Goal: Task Accomplishment & Management: Manage account settings

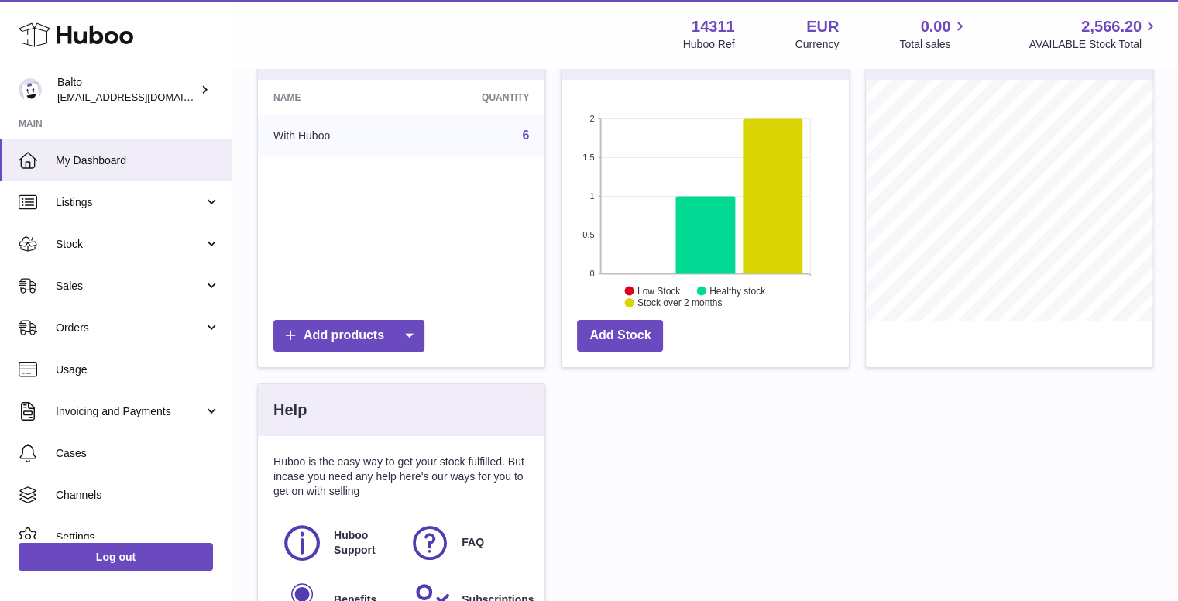
scroll to position [310, 0]
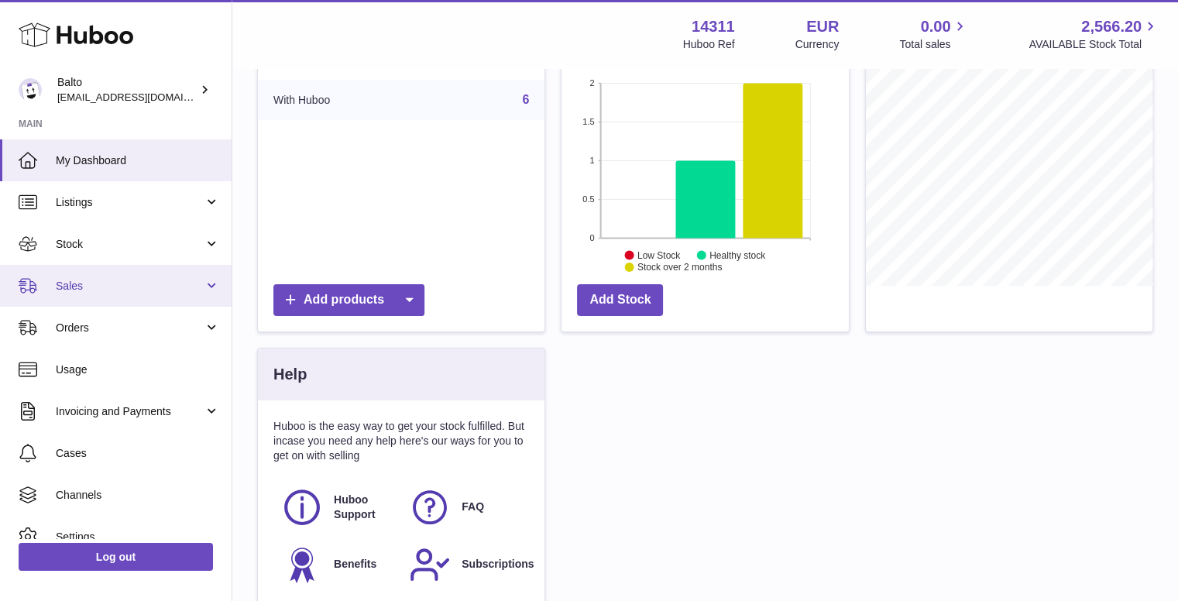
click at [103, 272] on link "Sales" at bounding box center [116, 286] width 232 height 42
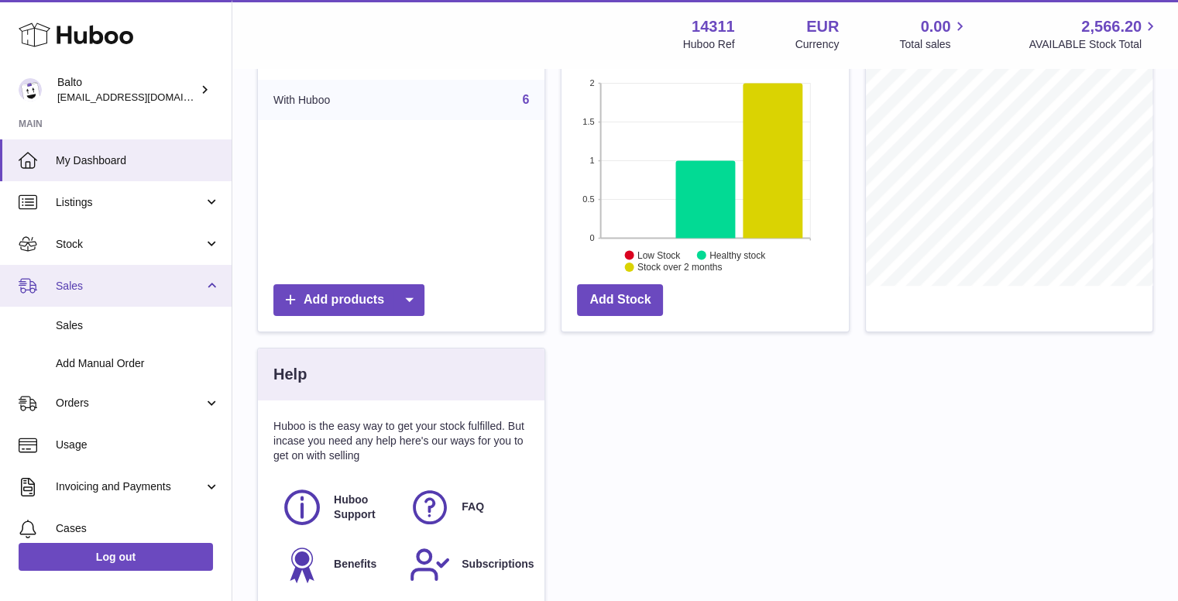
click at [102, 275] on link "Sales" at bounding box center [116, 286] width 232 height 42
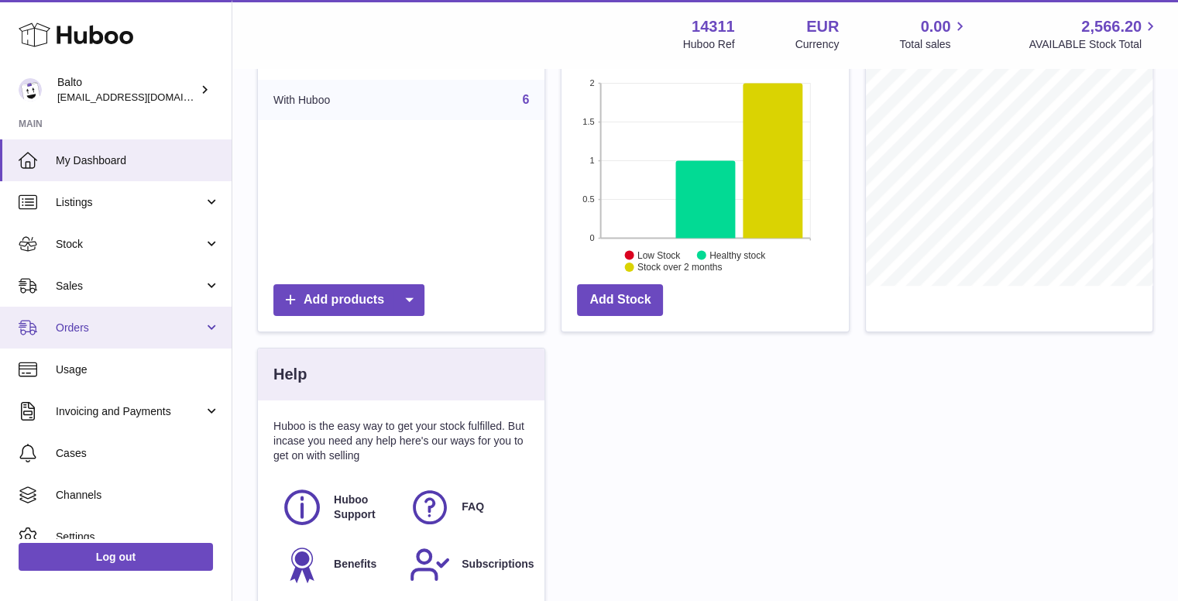
click at [109, 330] on span "Orders" at bounding box center [130, 328] width 148 height 15
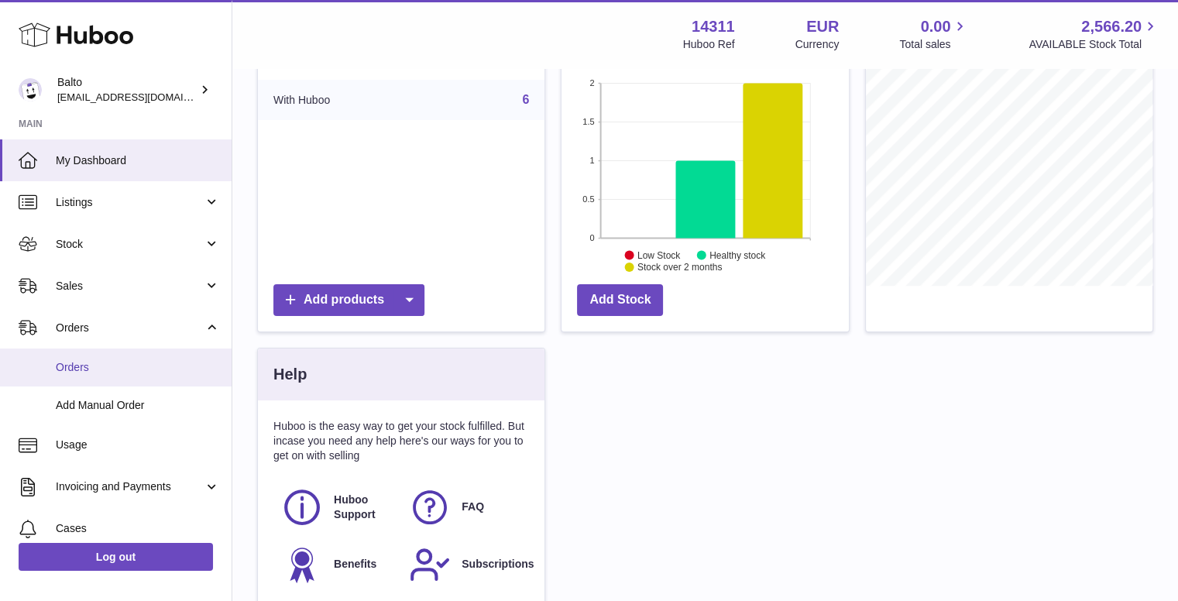
click at [110, 362] on span "Orders" at bounding box center [138, 367] width 164 height 15
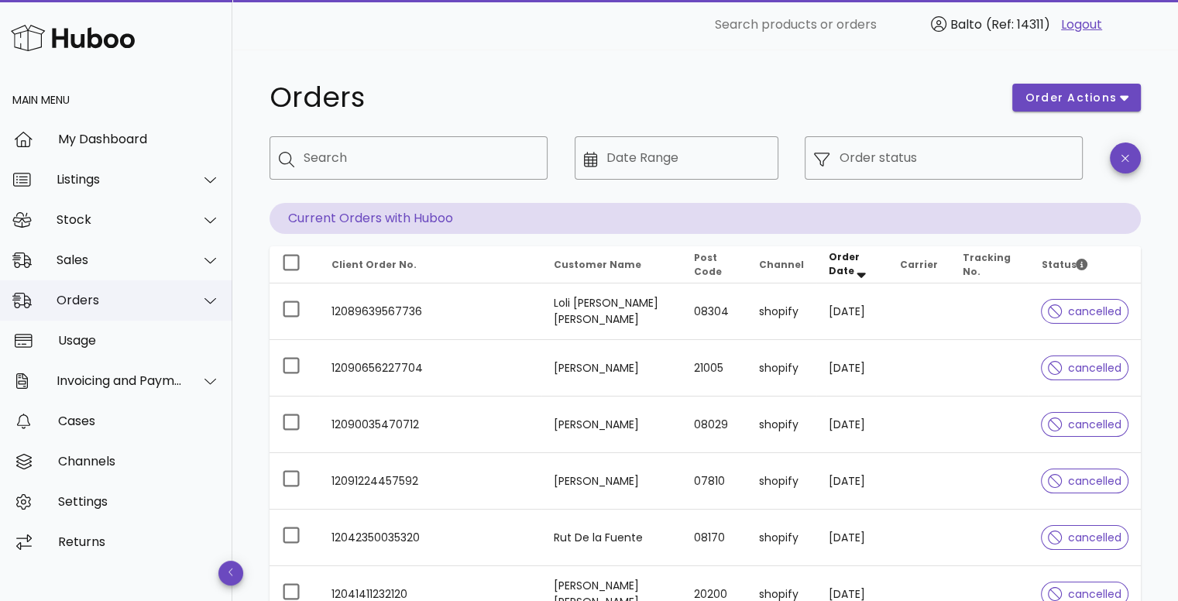
click at [108, 300] on div "Orders" at bounding box center [120, 300] width 126 height 15
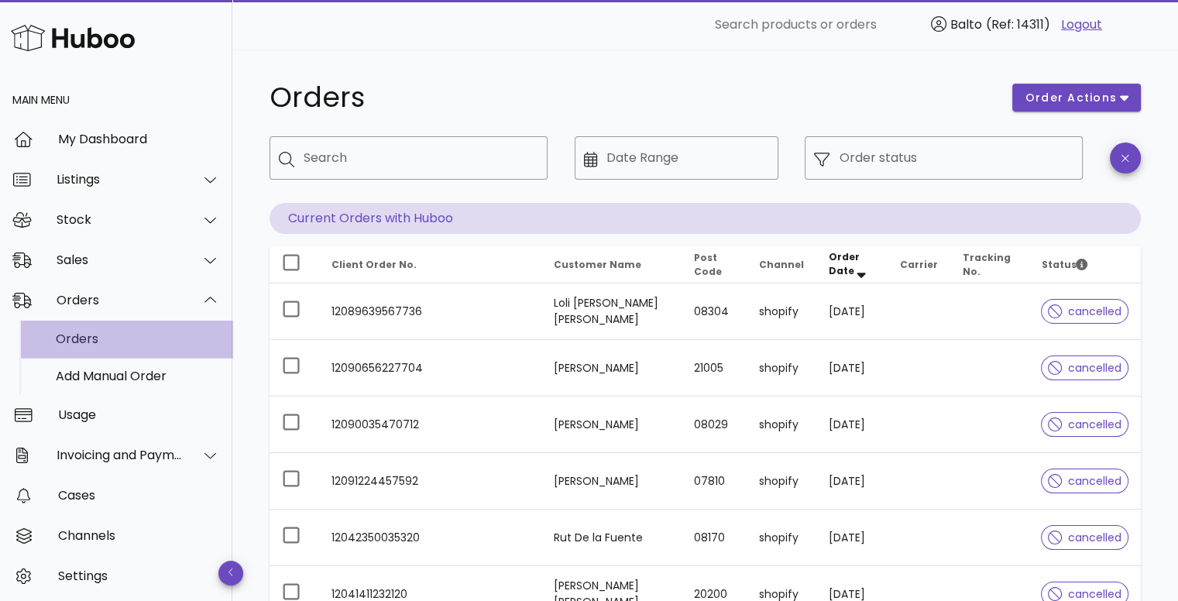
click at [104, 342] on div "Orders" at bounding box center [138, 339] width 164 height 15
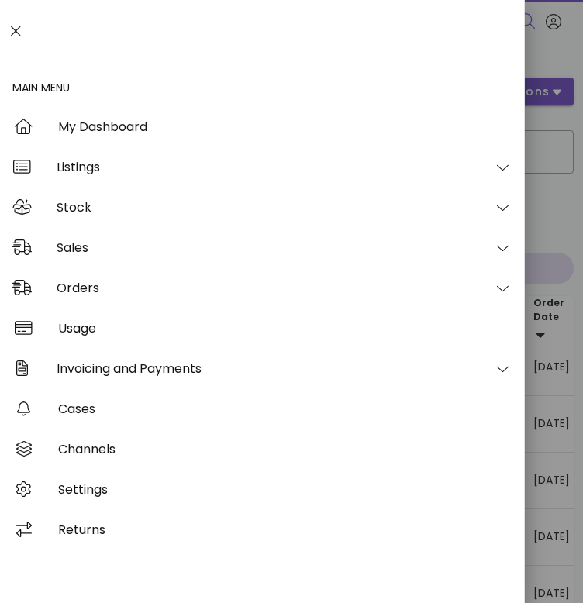
click at [557, 275] on div at bounding box center [291, 301] width 583 height 603
